Goal: Navigation & Orientation: Find specific page/section

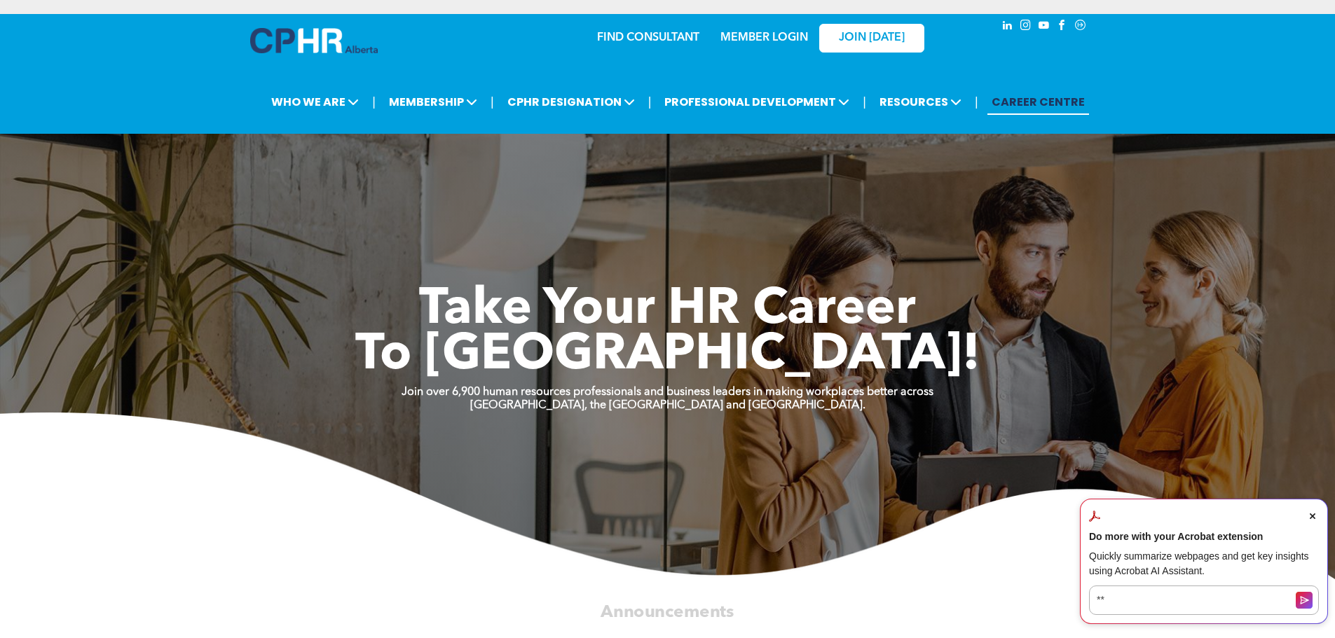
click at [776, 35] on link "MEMBER LOGIN" at bounding box center [764, 37] width 88 height 11
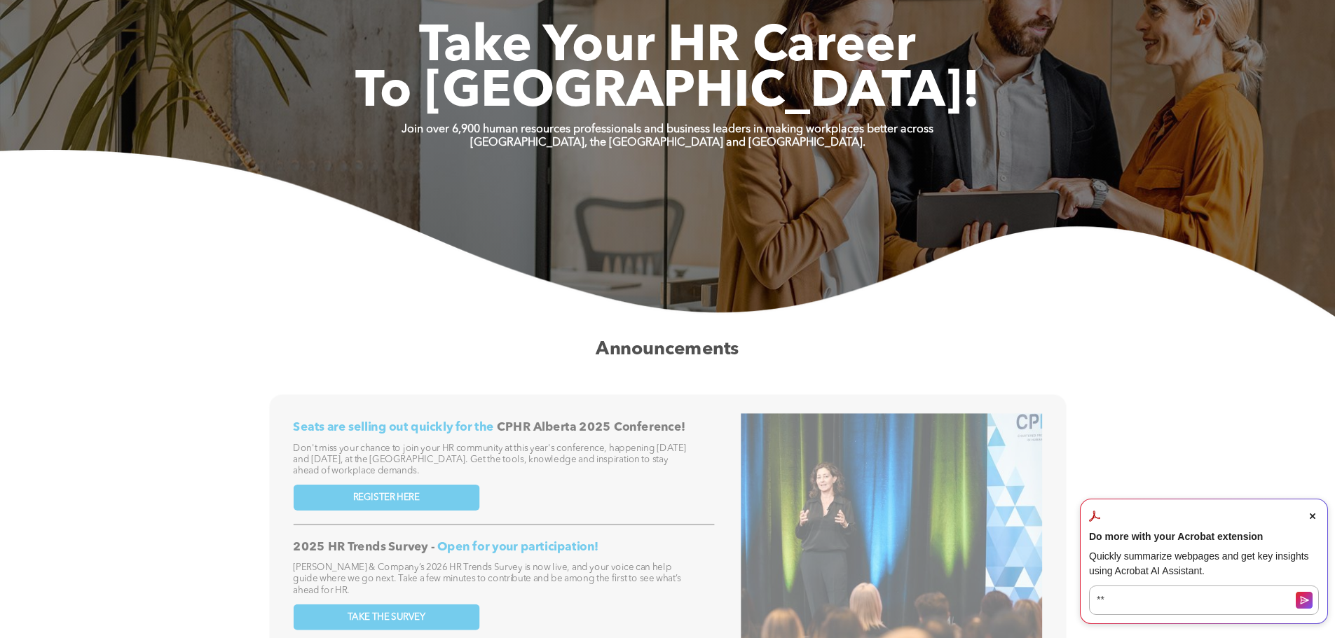
scroll to position [280, 0]
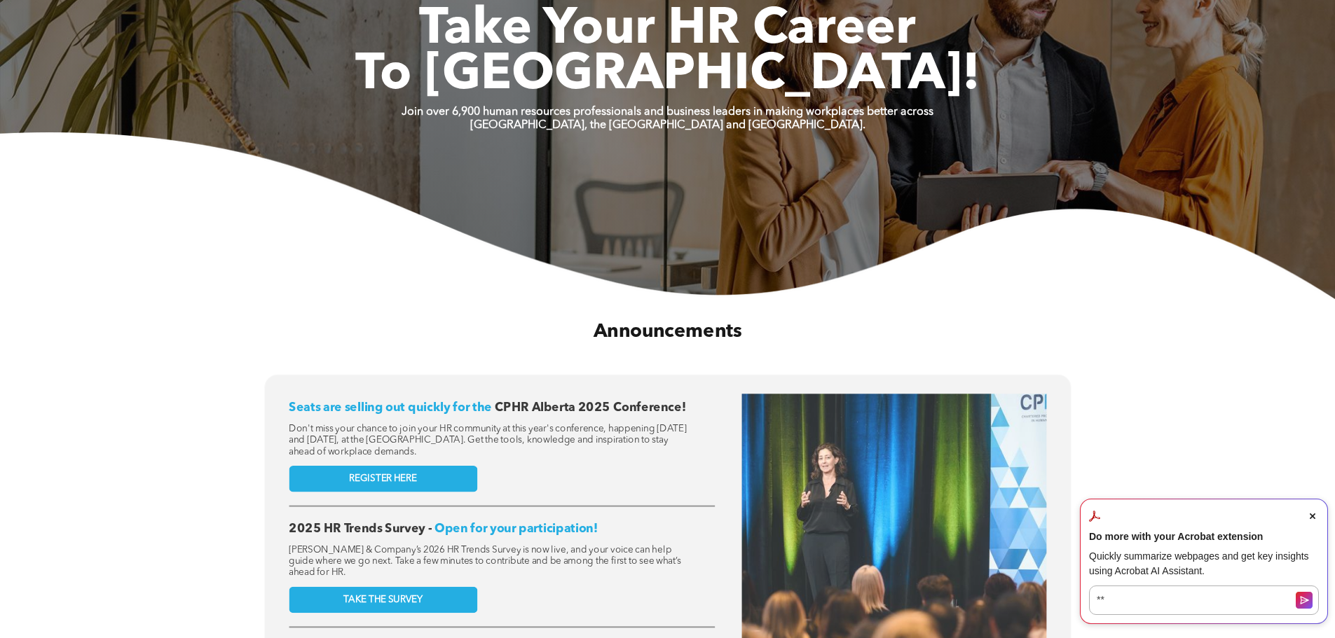
click at [1314, 514] on icon "Close Acrobat AI Assistant Dialog" at bounding box center [1313, 517] width 6 height 6
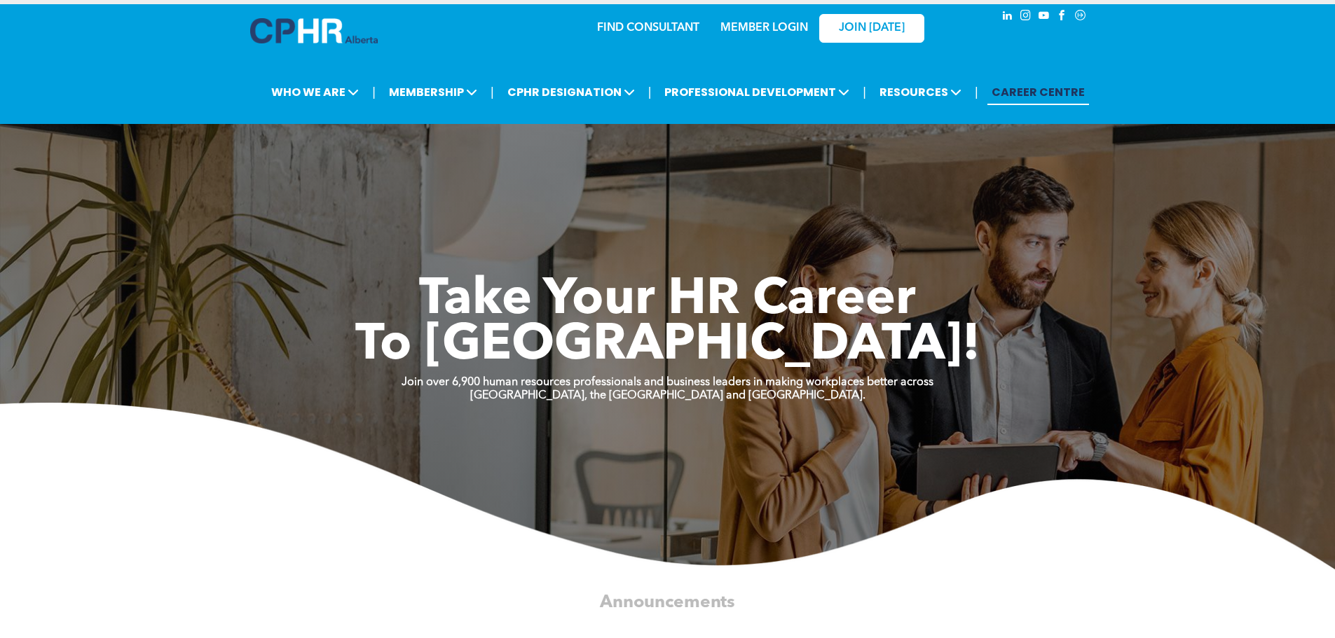
scroll to position [0, 0]
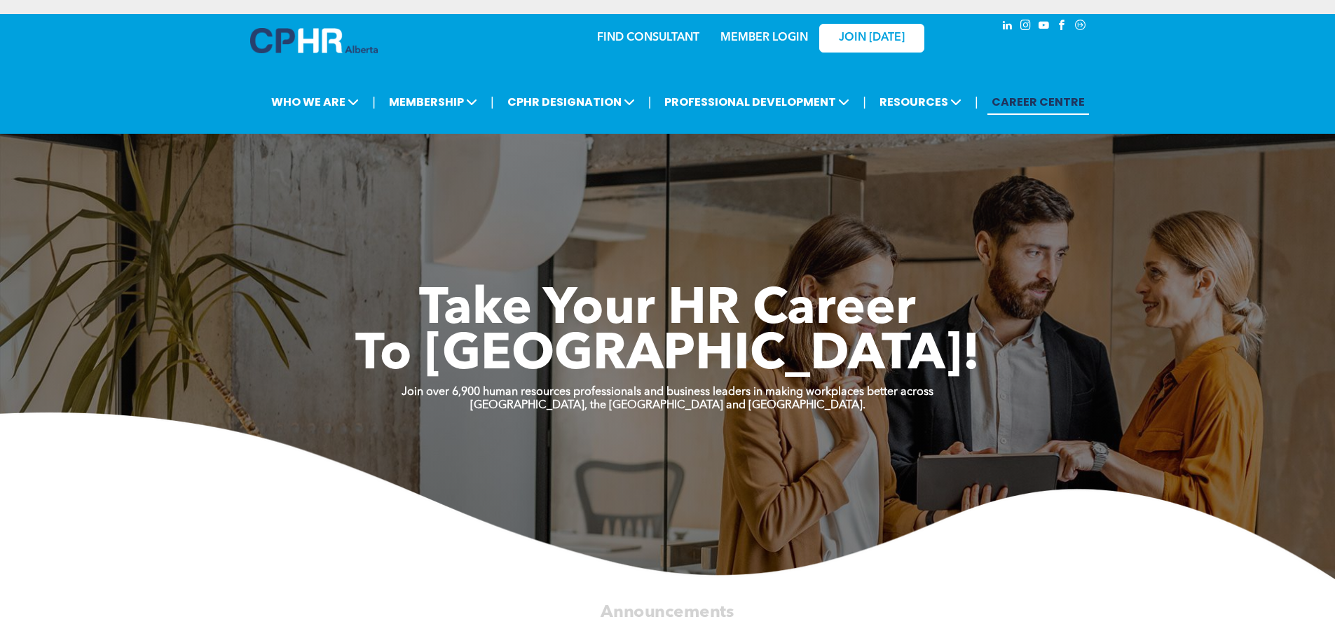
click at [750, 36] on link "MEMBER LOGIN" at bounding box center [764, 37] width 88 height 11
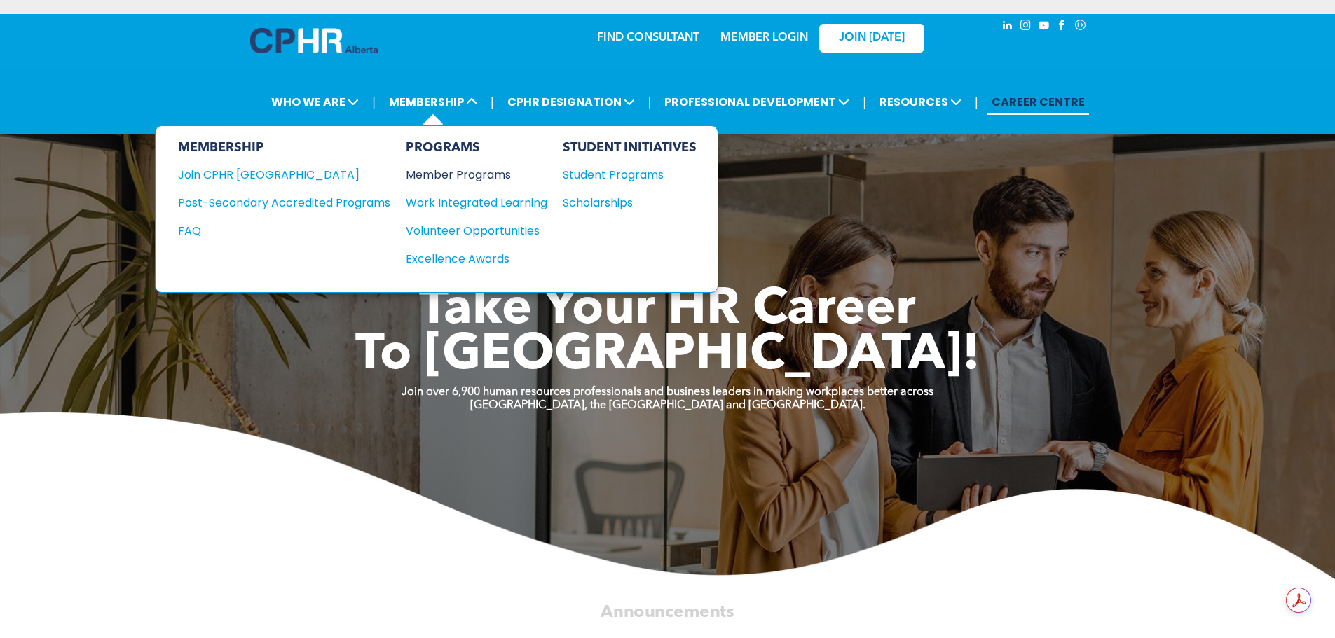
click at [460, 172] on div "Member Programs" at bounding box center [470, 175] width 128 height 18
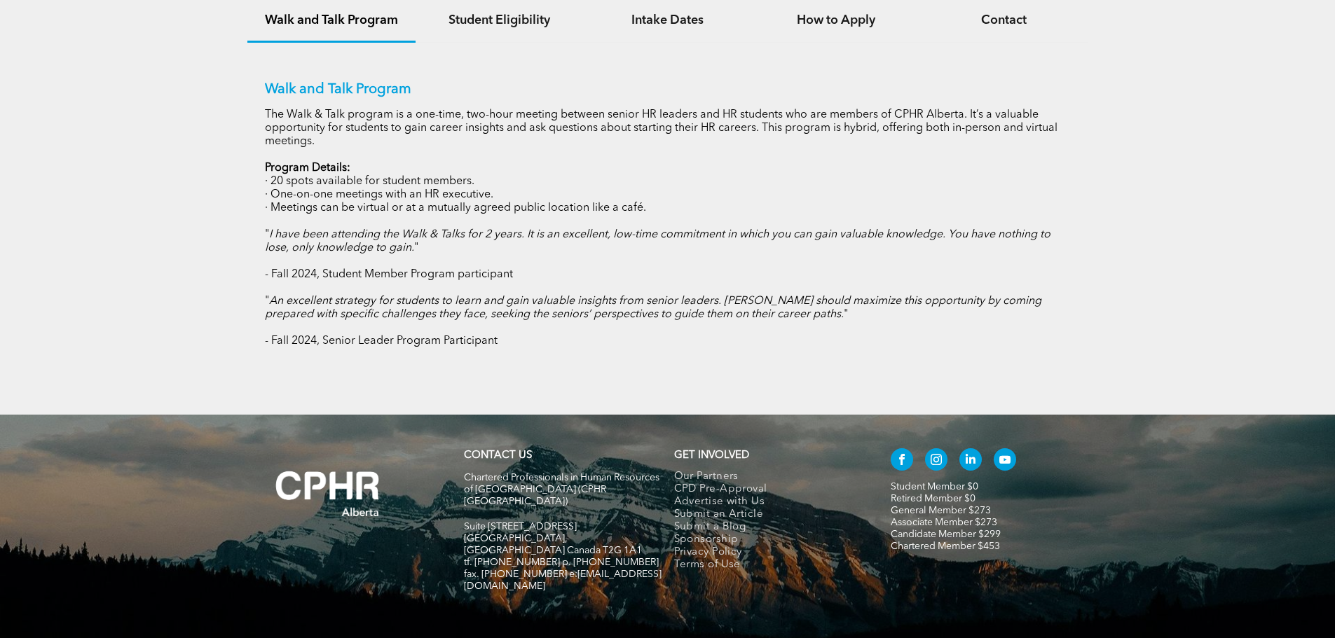
scroll to position [1073, 0]
